Goal: Task Accomplishment & Management: Use online tool/utility

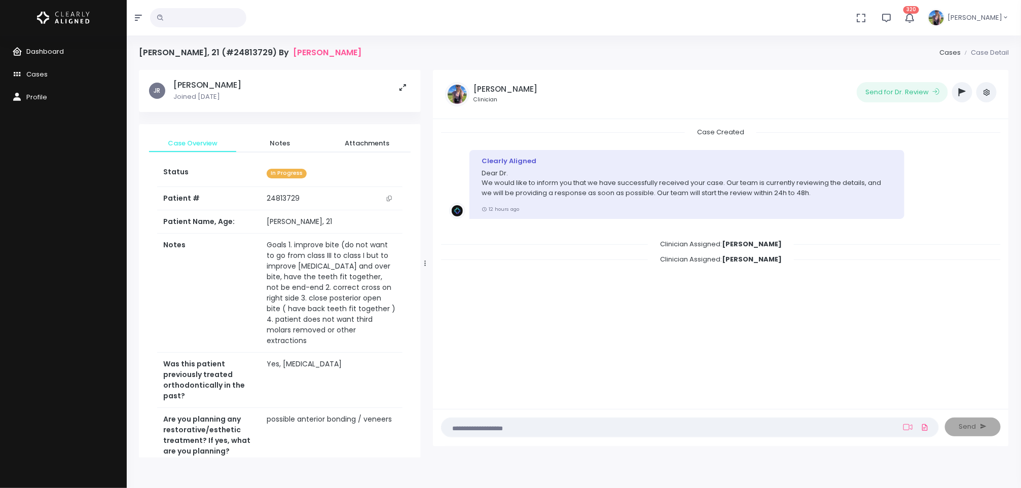
click at [30, 52] on span "Dashboard" at bounding box center [45, 52] width 38 height 10
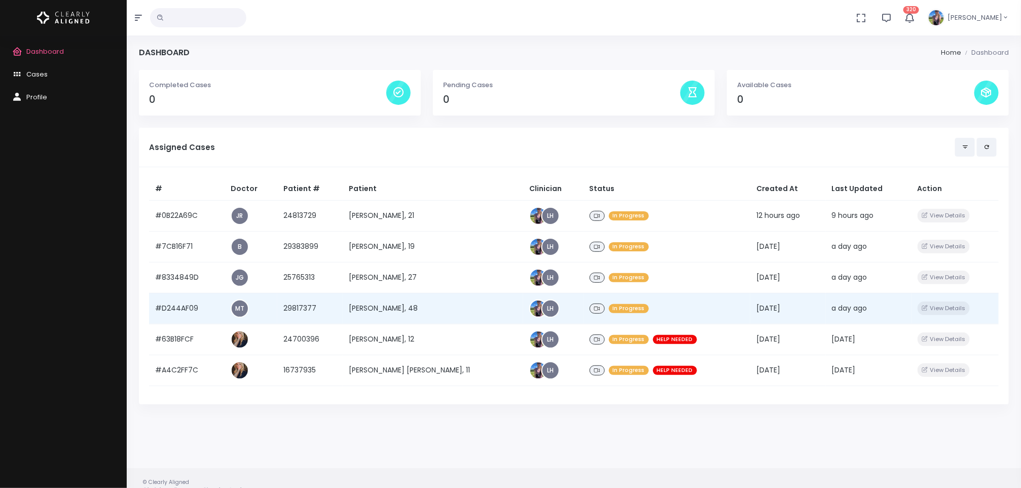
click at [402, 310] on td "[PERSON_NAME], 48" at bounding box center [433, 308] width 180 height 31
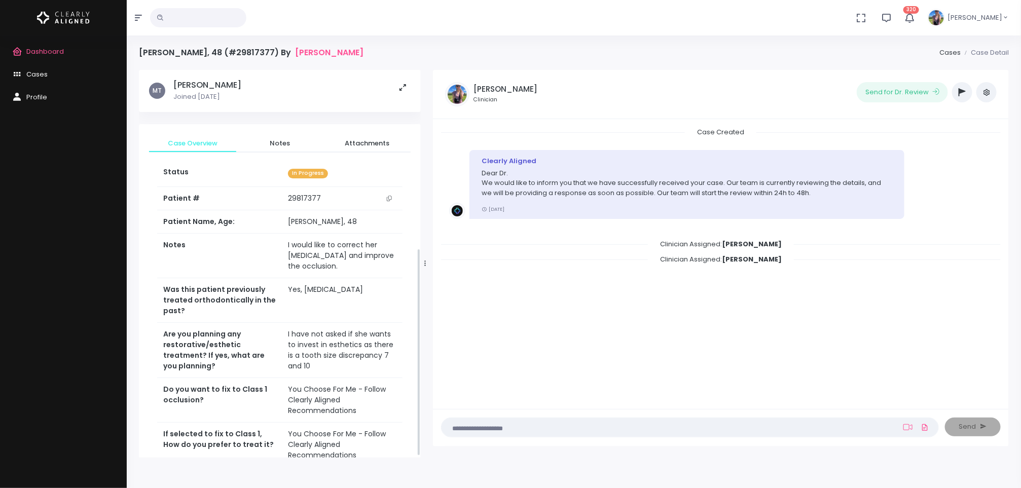
scroll to position [335, 0]
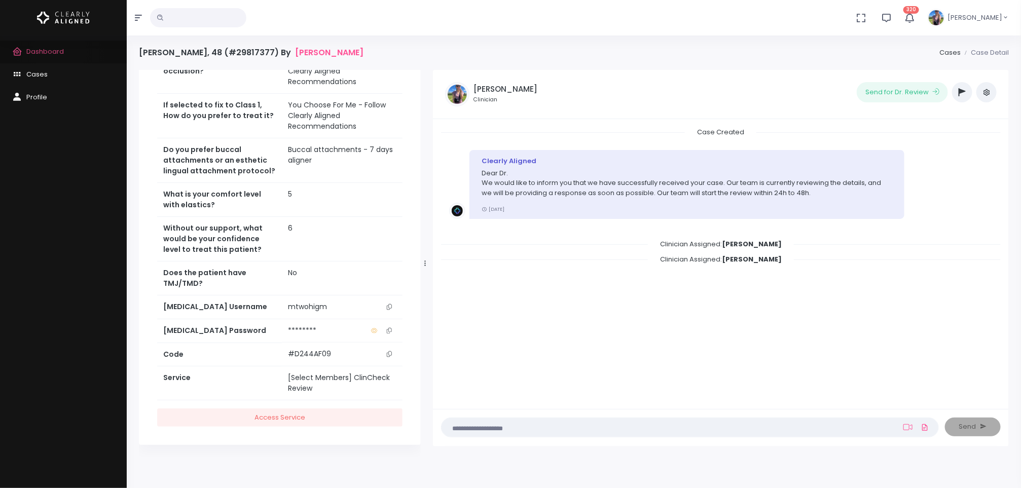
click at [60, 51] on span "Dashboard" at bounding box center [45, 52] width 38 height 10
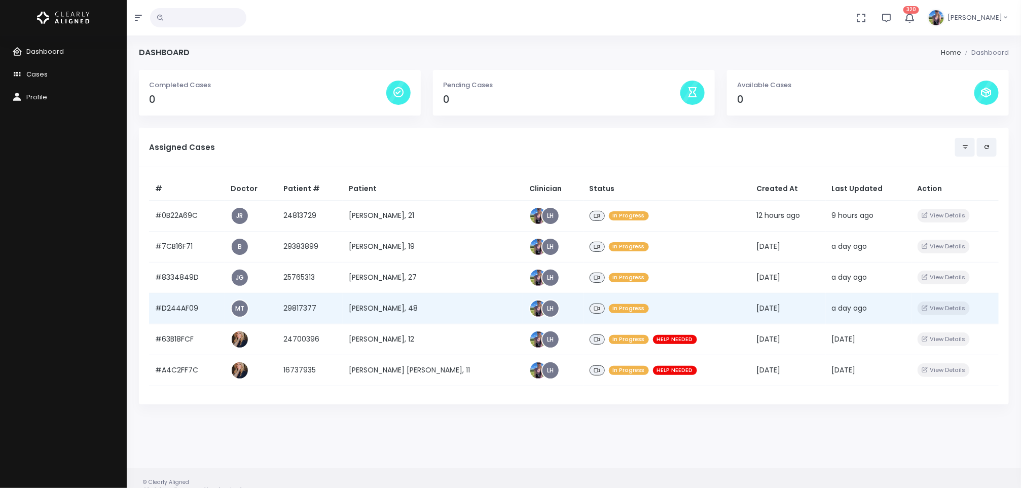
click at [404, 303] on td "[PERSON_NAME], 48" at bounding box center [433, 308] width 180 height 31
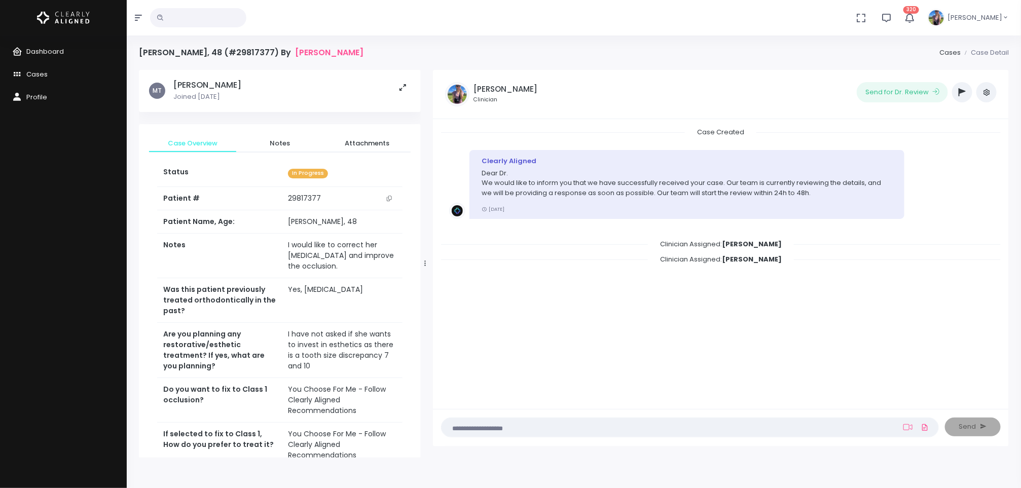
scroll to position [335, 0]
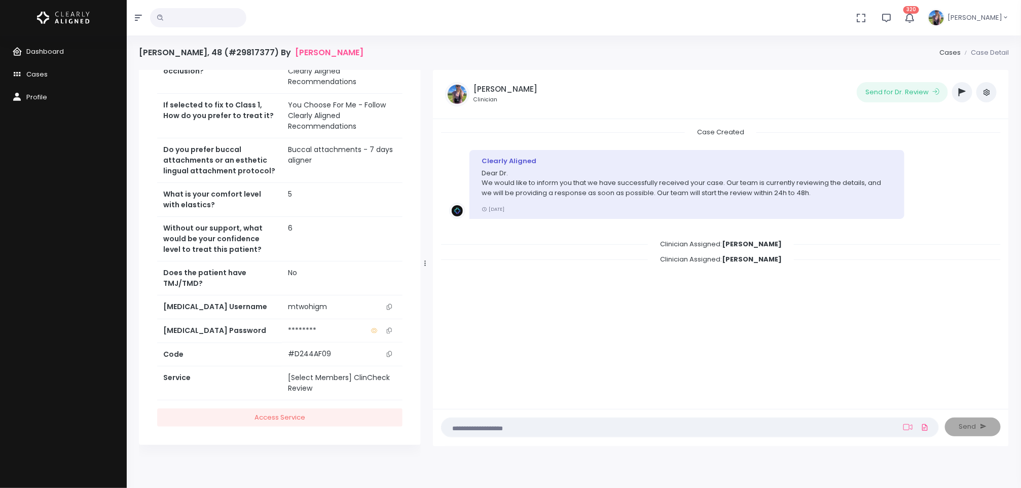
click at [388, 306] on icon "scrollable content" at bounding box center [389, 307] width 5 height 6
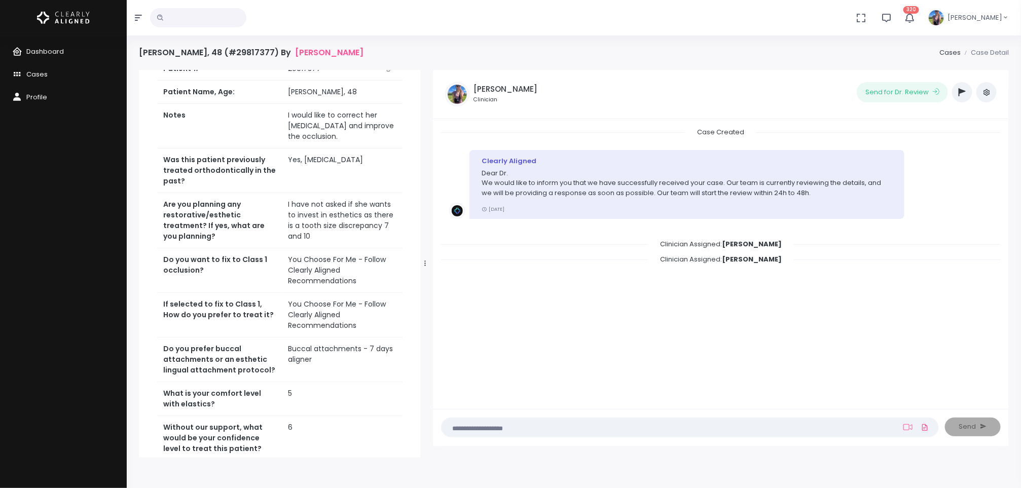
scroll to position [131, 0]
click at [963, 93] on icon "button" at bounding box center [962, 92] width 7 height 8
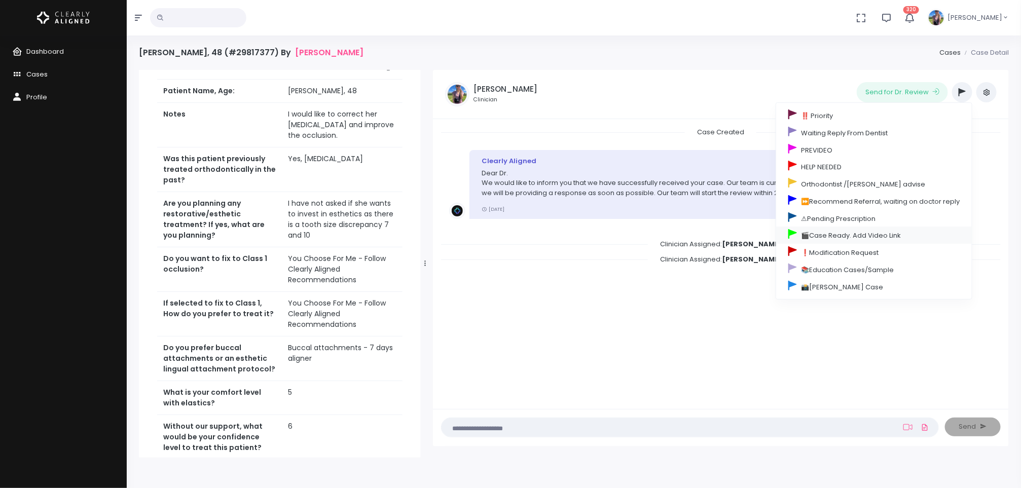
click at [860, 241] on link "🎬Case Ready. Add Video Link" at bounding box center [874, 235] width 196 height 17
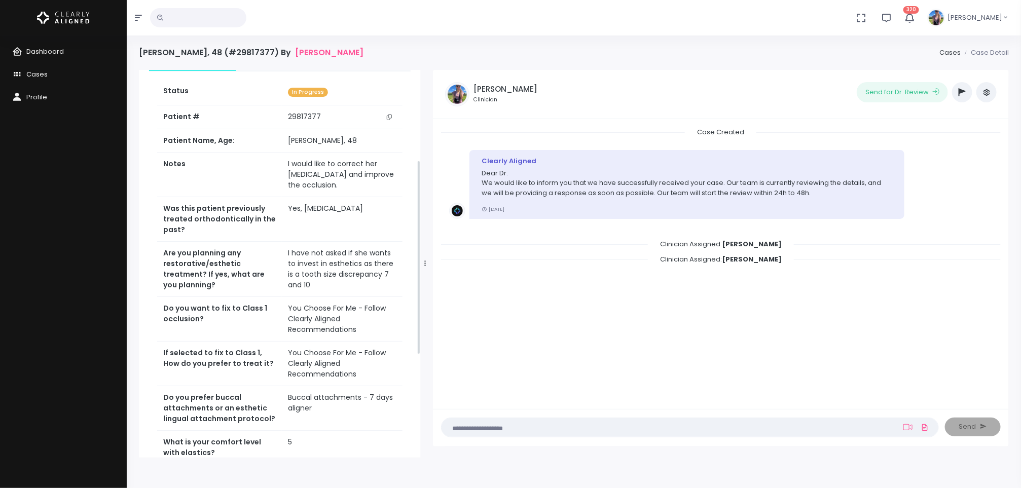
scroll to position [180, 0]
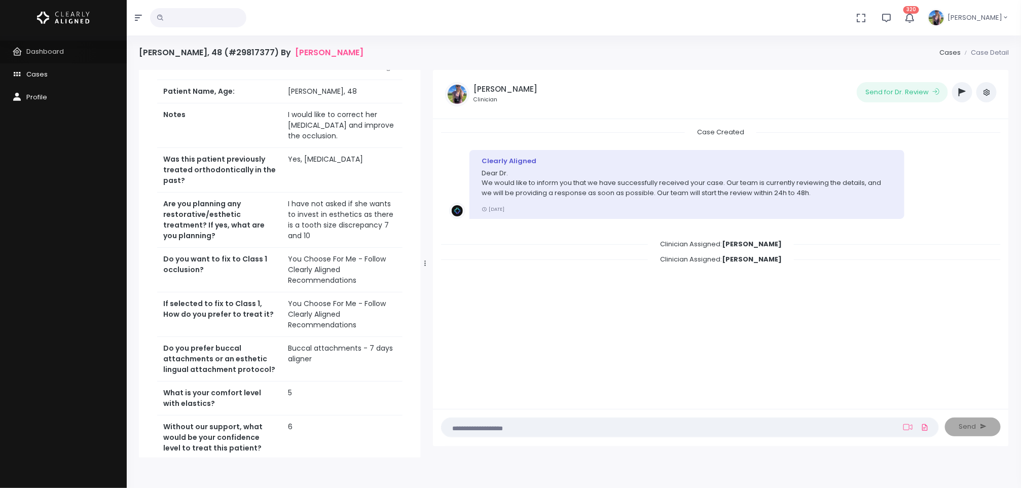
click at [51, 47] on span "Dashboard" at bounding box center [45, 52] width 38 height 10
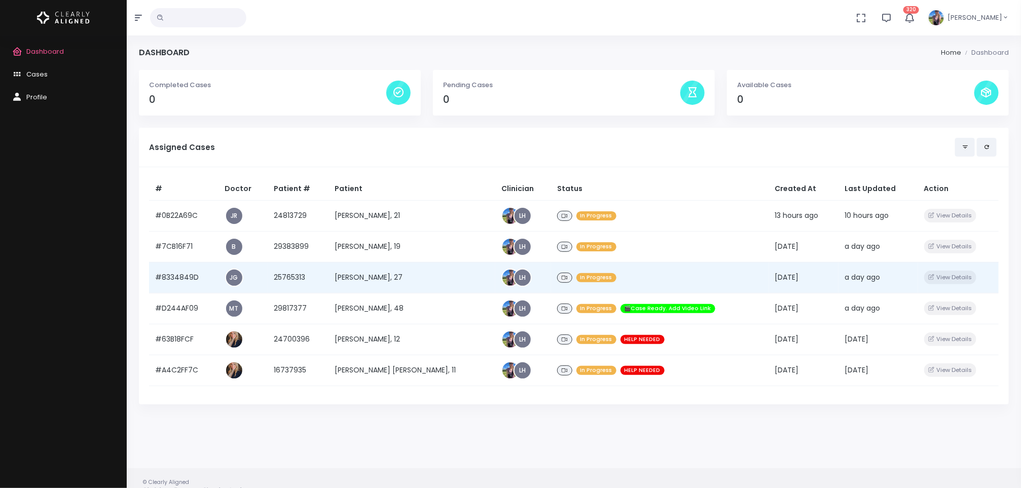
click at [364, 274] on td "[PERSON_NAME], 27" at bounding box center [412, 277] width 167 height 31
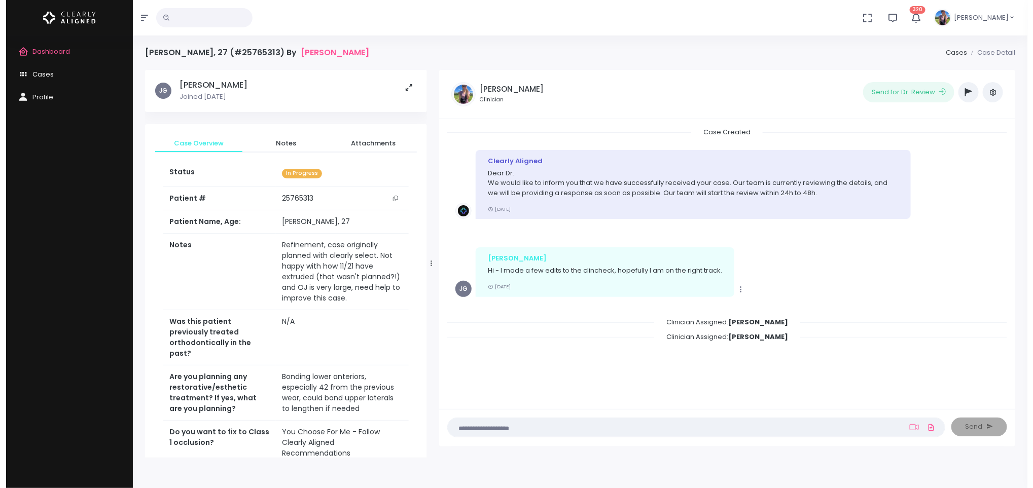
scroll to position [377, 0]
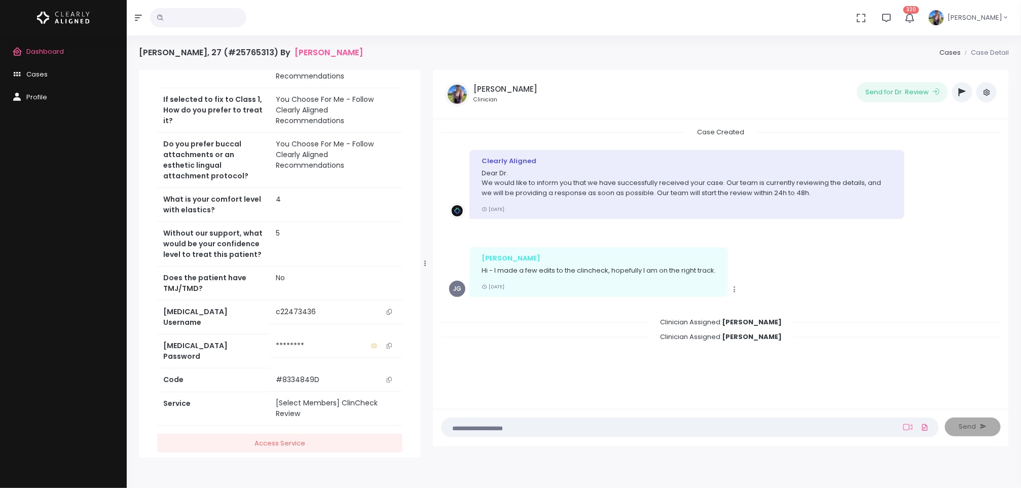
click at [391, 309] on icon "scrollable content" at bounding box center [389, 312] width 5 height 6
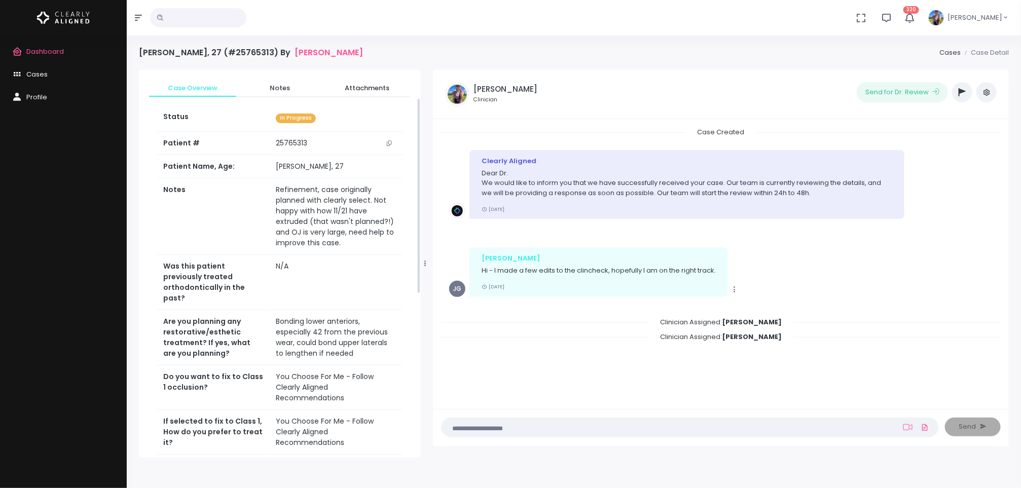
scroll to position [0, 0]
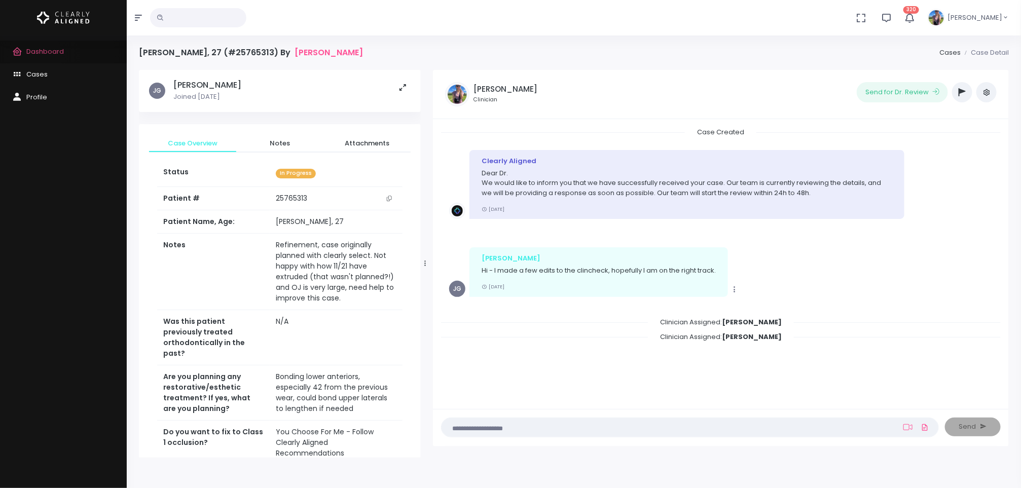
click at [35, 55] on span "Dashboard" at bounding box center [45, 52] width 38 height 10
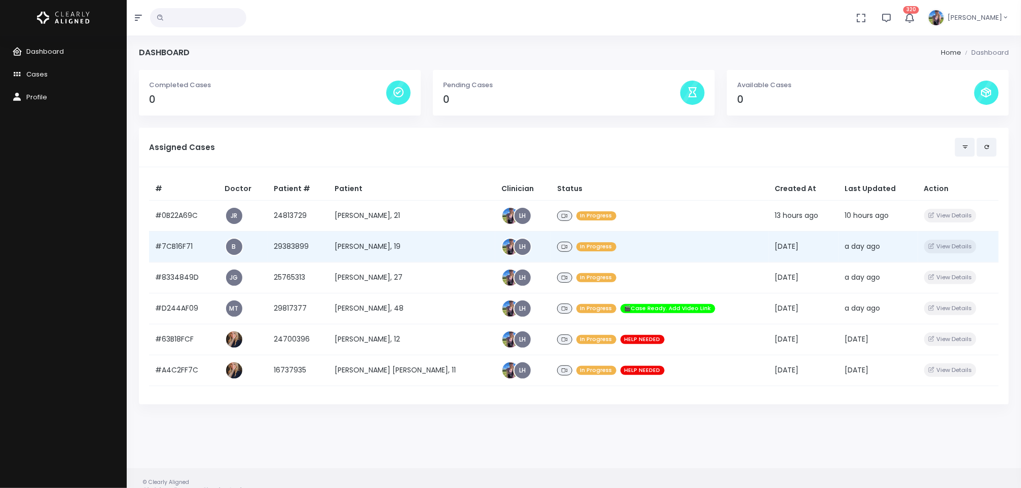
click at [393, 244] on td "[PERSON_NAME], 19" at bounding box center [412, 246] width 167 height 31
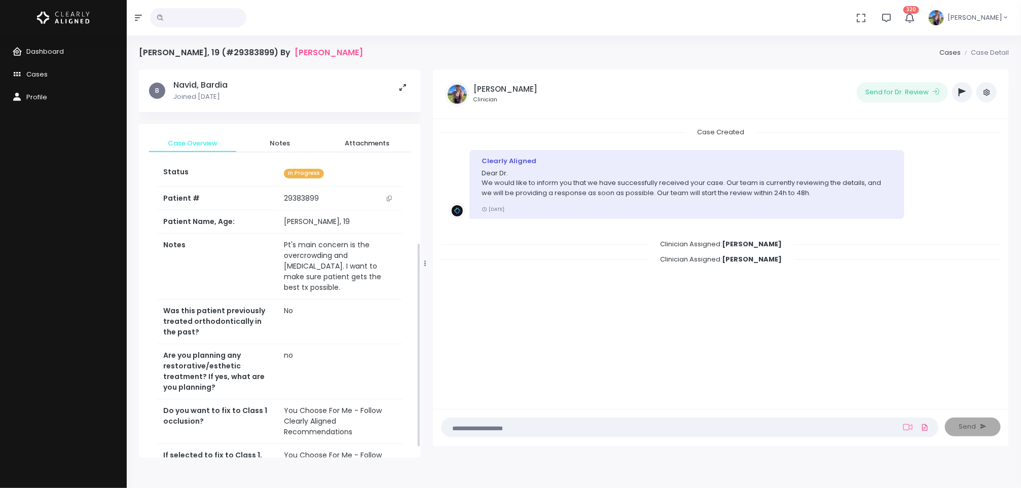
scroll to position [345, 0]
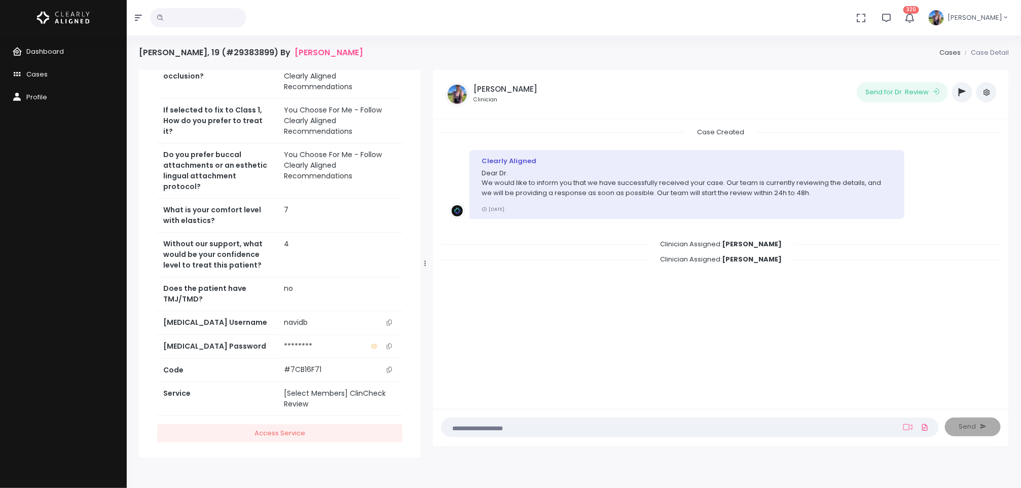
click at [388, 320] on icon "scrollable content" at bounding box center [389, 323] width 5 height 6
click at [60, 47] on span "Dashboard" at bounding box center [45, 52] width 38 height 10
